Goal: Navigation & Orientation: Find specific page/section

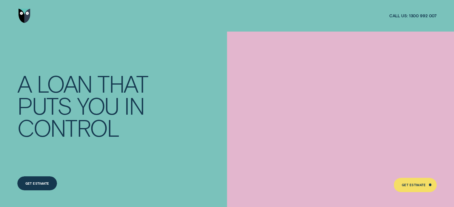
click at [402, 185] on div "Get Estimate" at bounding box center [413, 186] width 24 height 3
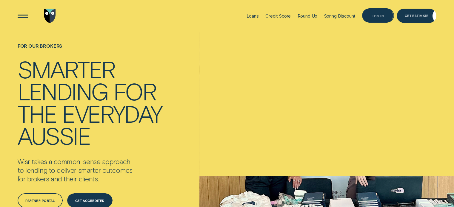
click at [380, 13] on div "Log in" at bounding box center [378, 15] width 32 height 14
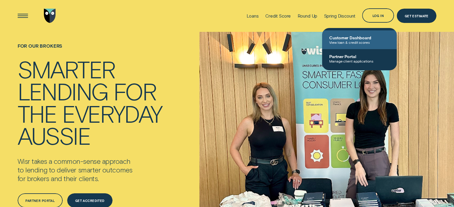
click at [358, 40] on span "Customer Dashboard" at bounding box center [359, 37] width 60 height 5
